Goal: Obtain resource: Download file/media

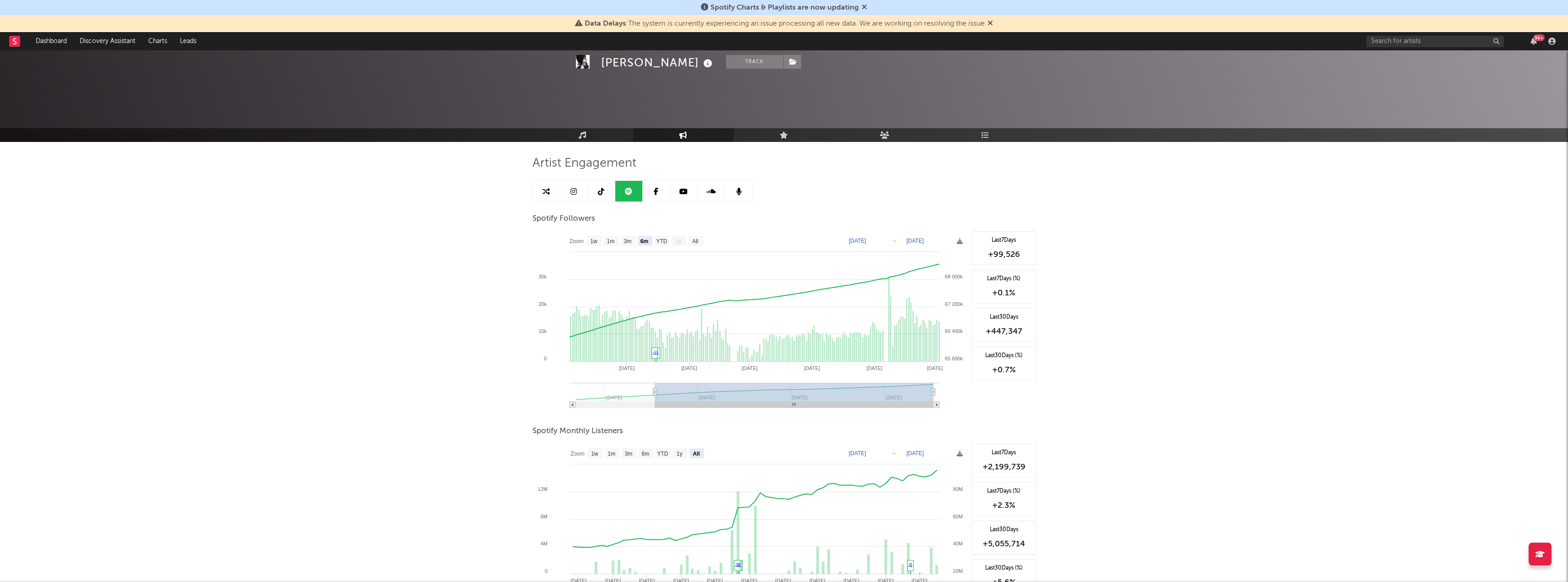
select select "6m"
select select "All"
select select "1w"
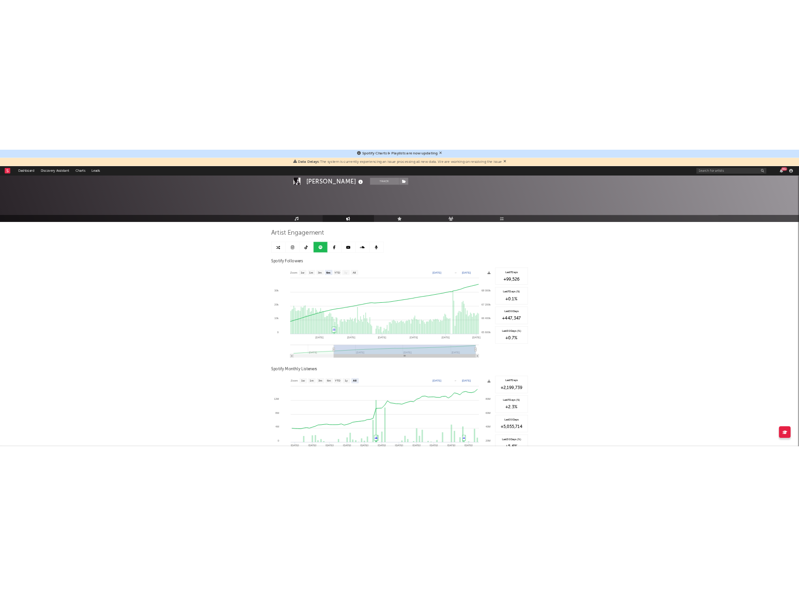
scroll to position [248, 0]
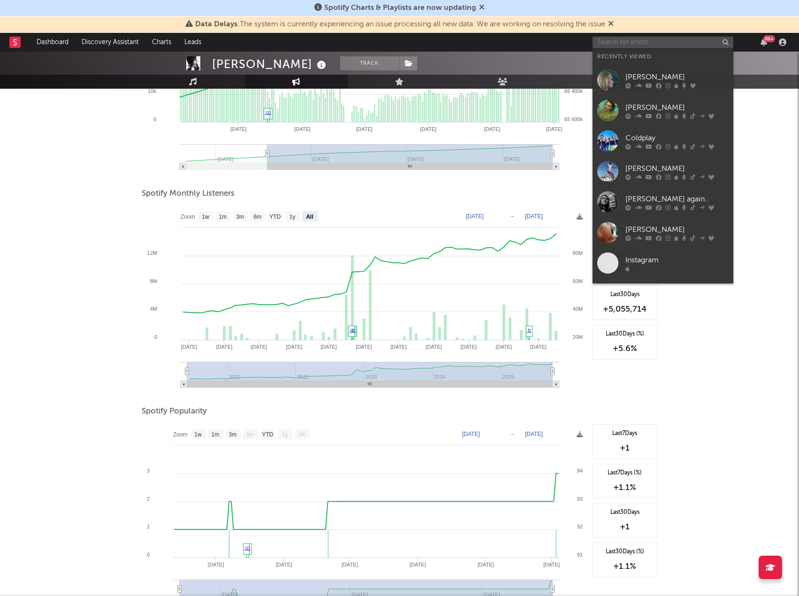
click at [656, 43] on input "text" at bounding box center [663, 43] width 141 height 12
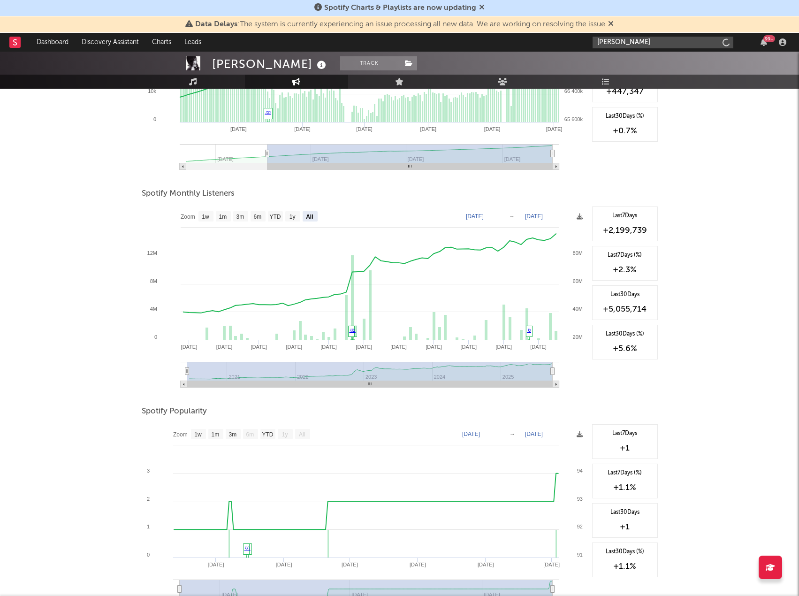
type input "maroon 5"
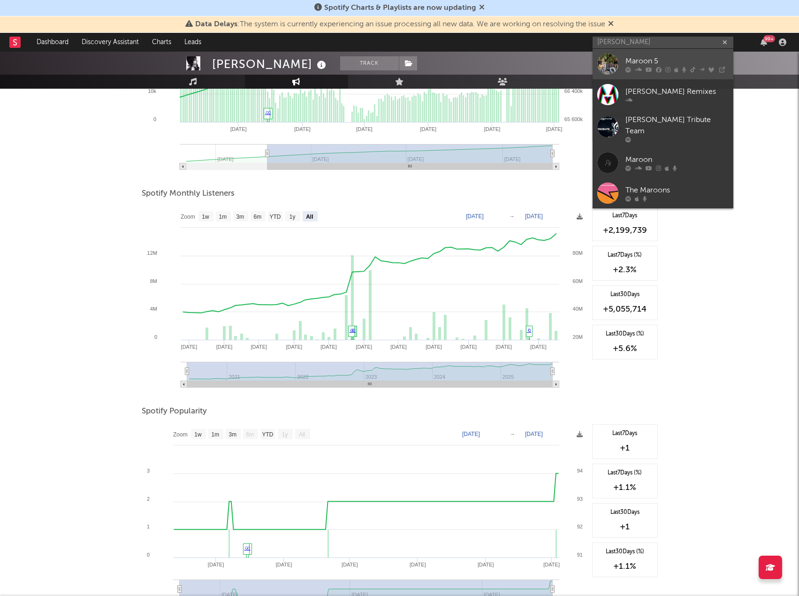
click at [666, 63] on div "Maroon 5" at bounding box center [677, 60] width 103 height 11
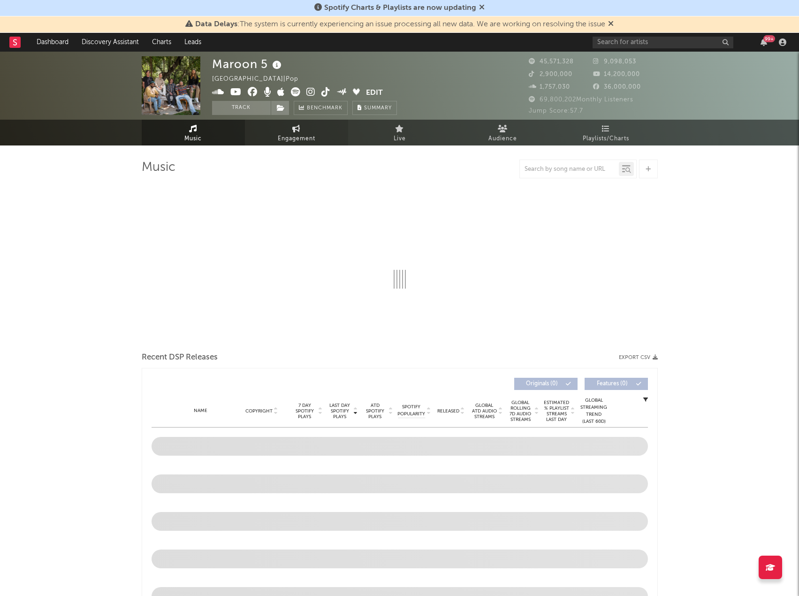
click at [295, 128] on icon at bounding box center [296, 129] width 8 height 8
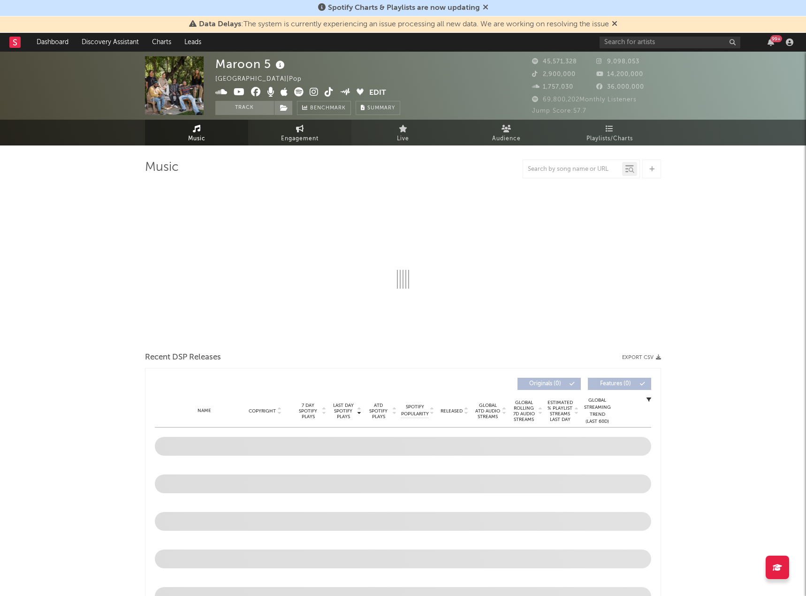
select select "1w"
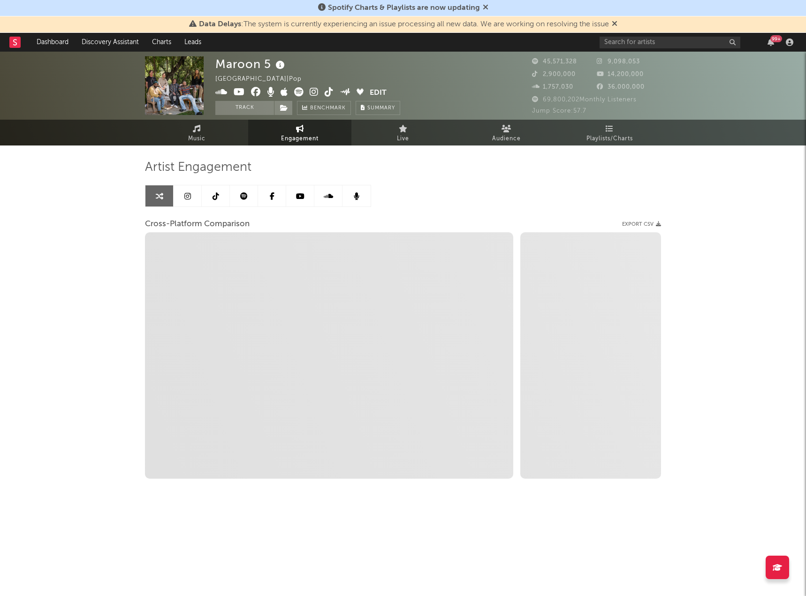
click at [239, 192] on link at bounding box center [244, 195] width 28 height 21
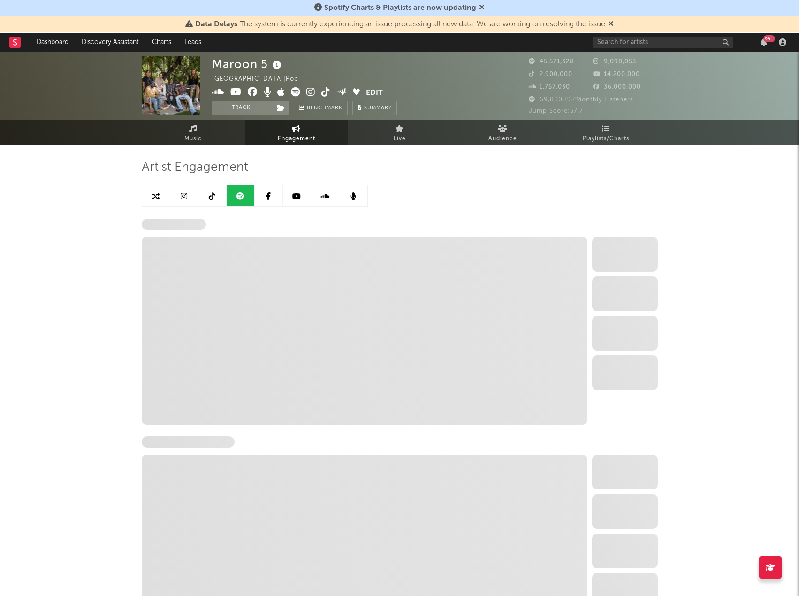
select select "6m"
select select "1w"
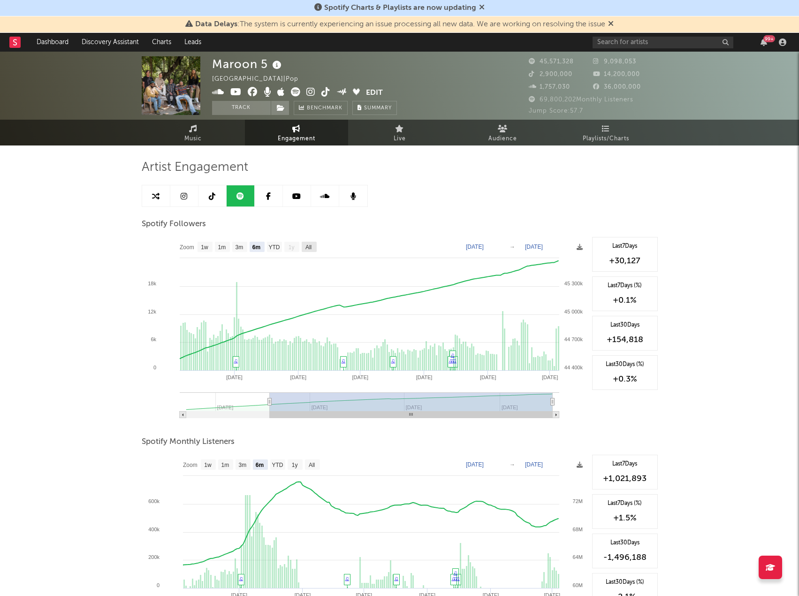
click at [311, 245] on text "All" at bounding box center [308, 247] width 6 height 7
select select "All"
type input "[DATE]"
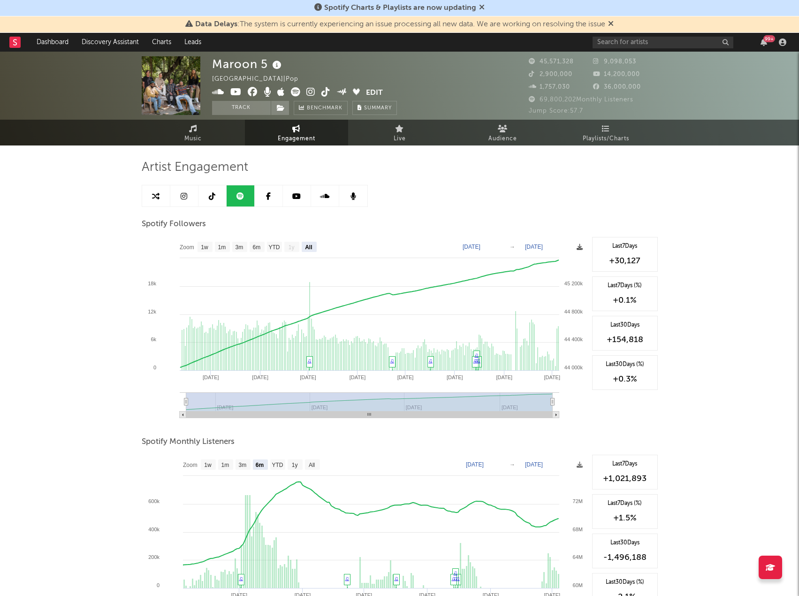
click at [579, 246] on icon at bounding box center [580, 247] width 6 height 6
click at [550, 255] on span "Download as CSV" at bounding box center [534, 257] width 94 height 16
click at [350, 235] on div at bounding box center [400, 234] width 516 height 5
click at [312, 243] on rect at bounding box center [309, 247] width 15 height 10
click at [310, 242] on g "All" at bounding box center [309, 247] width 15 height 10
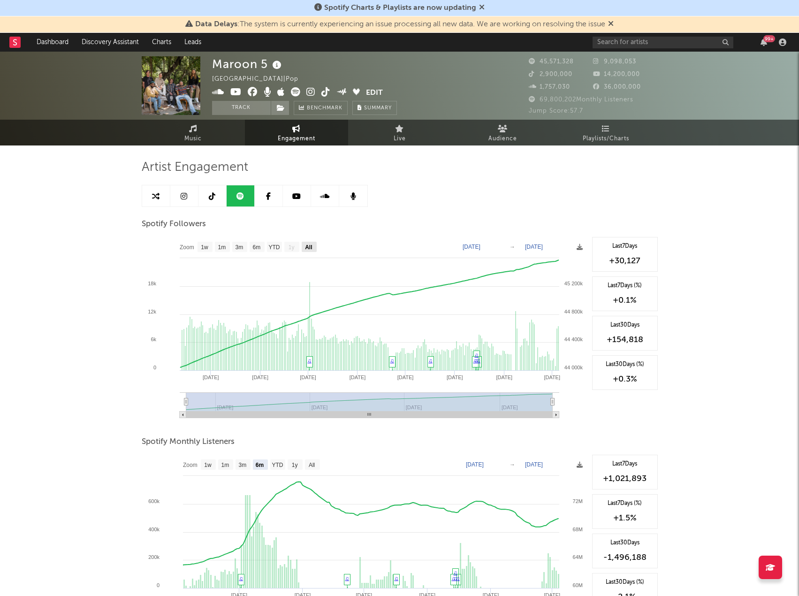
click at [310, 244] on text "All" at bounding box center [308, 247] width 7 height 7
click at [308, 244] on text "All" at bounding box center [308, 247] width 7 height 7
select select "All"
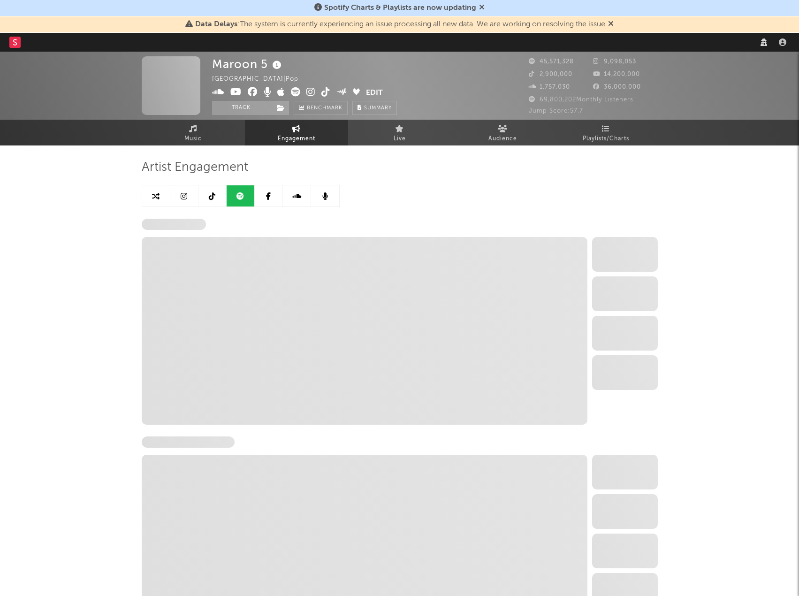
select select "6m"
select select "1w"
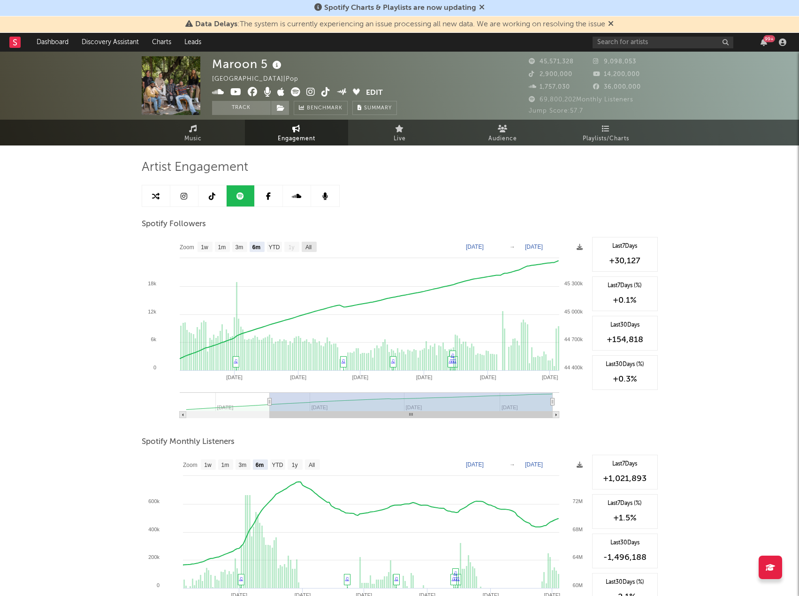
click at [307, 249] on text "All" at bounding box center [308, 247] width 6 height 7
select select "All"
type input "[DATE]"
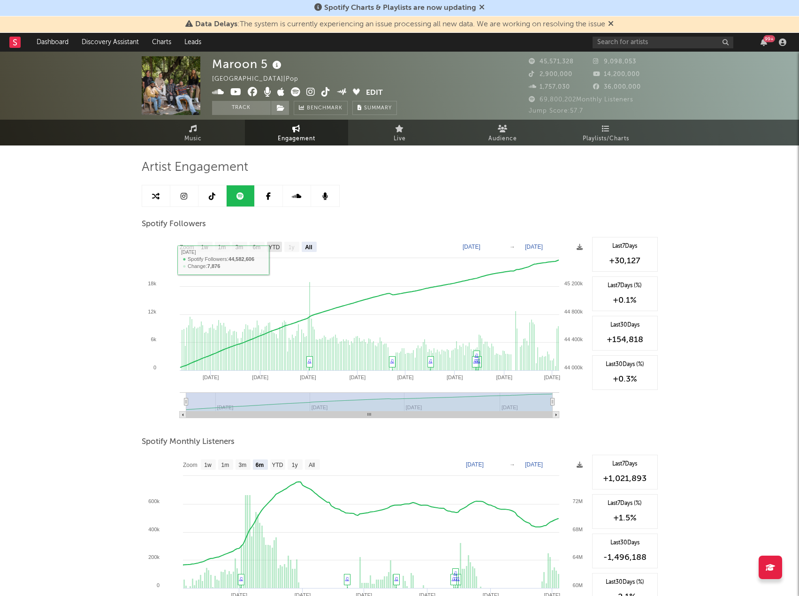
click at [274, 246] on text "YTD" at bounding box center [273, 247] width 11 height 7
select select "YTD"
click at [294, 245] on text "1y" at bounding box center [291, 247] width 6 height 7
click at [309, 245] on text "All" at bounding box center [308, 247] width 7 height 7
click at [309, 244] on text "All" at bounding box center [308, 247] width 7 height 7
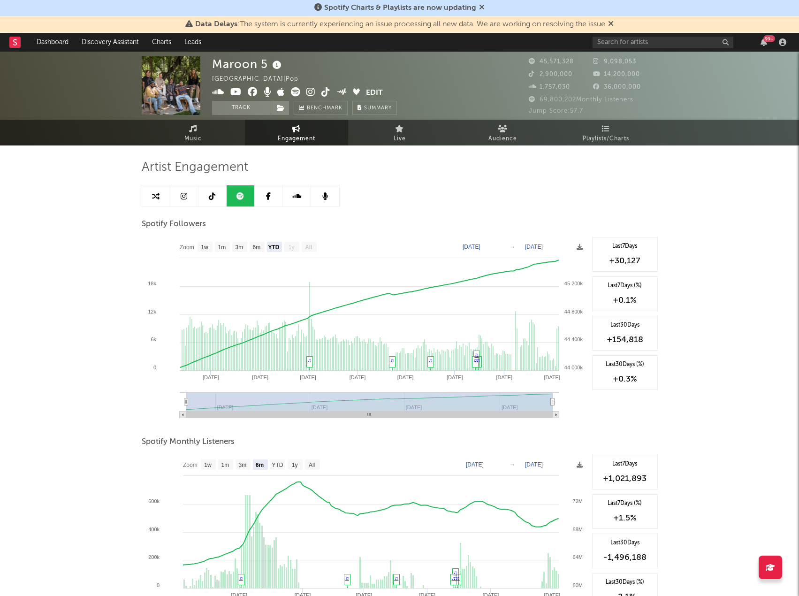
click at [481, 245] on text "[DATE]" at bounding box center [472, 247] width 18 height 7
click at [481, 244] on text "[DATE]" at bounding box center [472, 247] width 18 height 7
click at [499, 245] on input "[DATE]" at bounding box center [478, 246] width 44 height 9
click at [123, 244] on div "Maroon 5 United States | Pop Edit Track Benchmark Summary 45,571,328 9,098,053 …" at bounding box center [399, 489] width 799 height 874
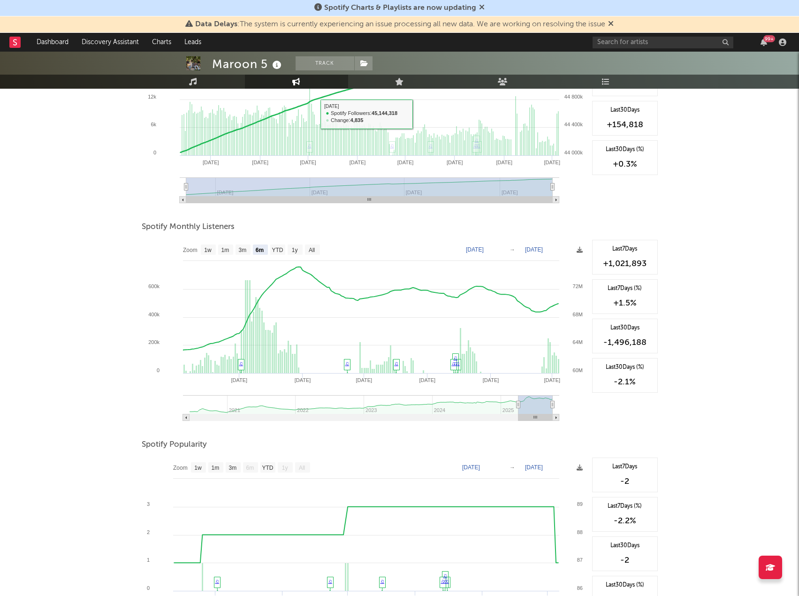
scroll to position [235, 0]
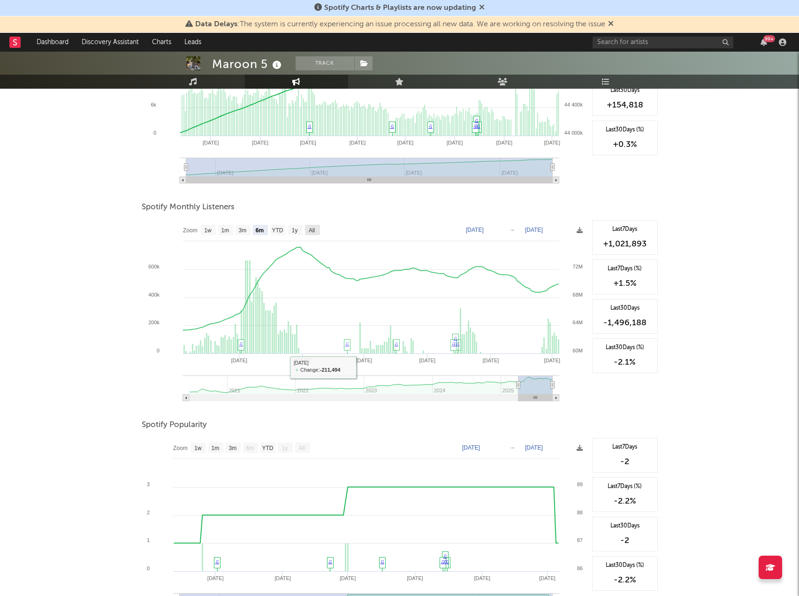
click at [314, 233] on text "All" at bounding box center [311, 230] width 6 height 7
select select "All"
type input "2020-06-01"
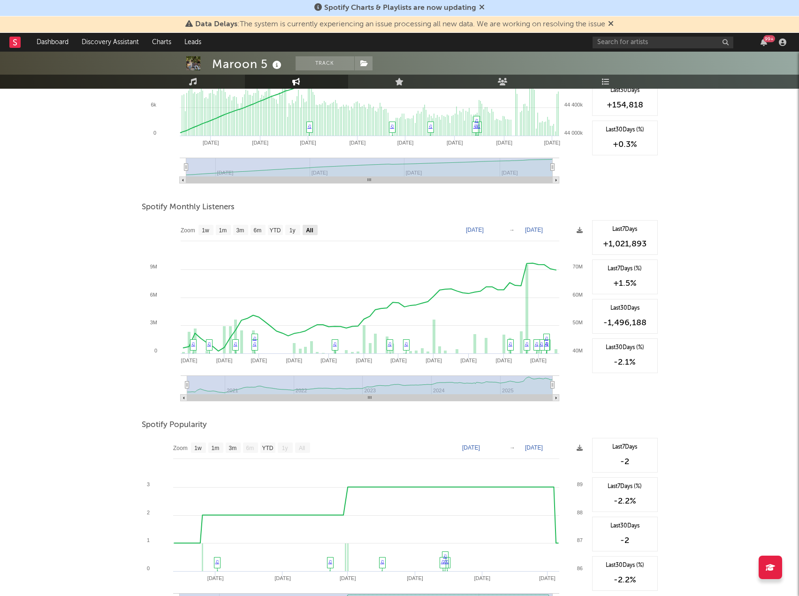
click at [309, 233] on text "All" at bounding box center [309, 230] width 7 height 7
select select "All"
click at [579, 229] on icon at bounding box center [580, 230] width 6 height 6
click at [547, 242] on span "Download as CSV" at bounding box center [535, 239] width 94 height 16
